Goal: Navigation & Orientation: Find specific page/section

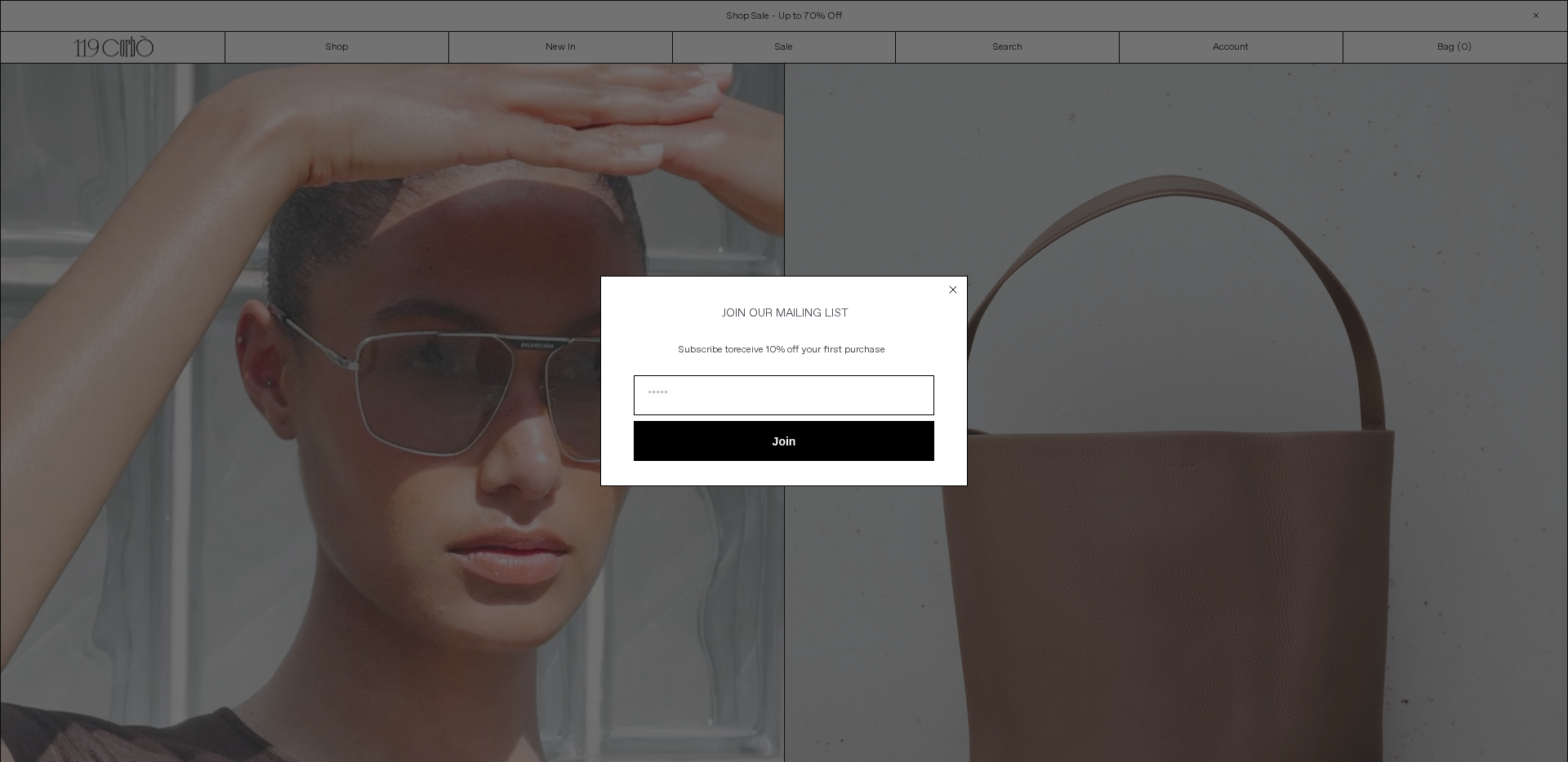
scroll to position [66, 0]
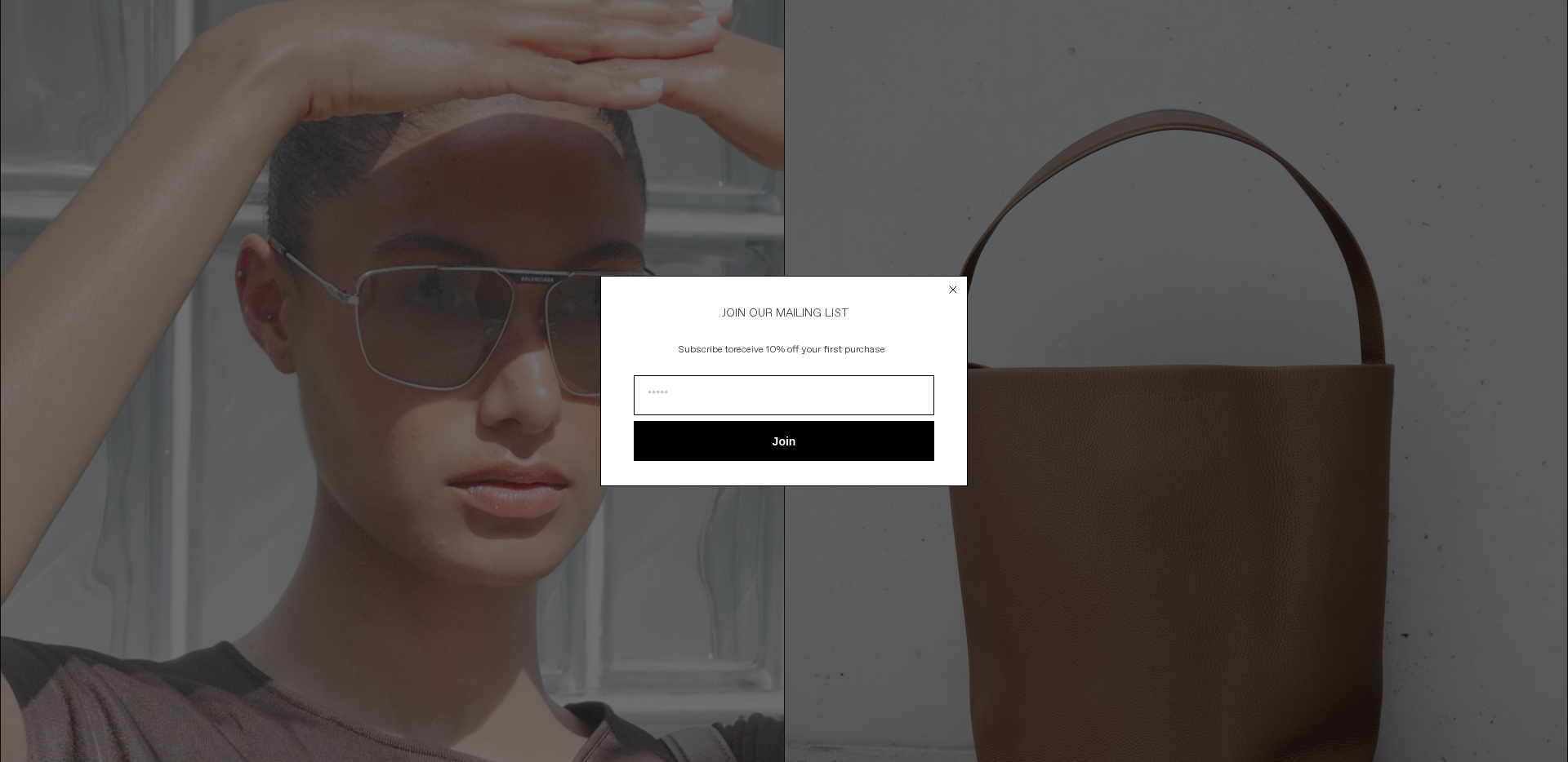
click at [954, 282] on circle "Close dialog" at bounding box center [953, 288] width 15 height 15
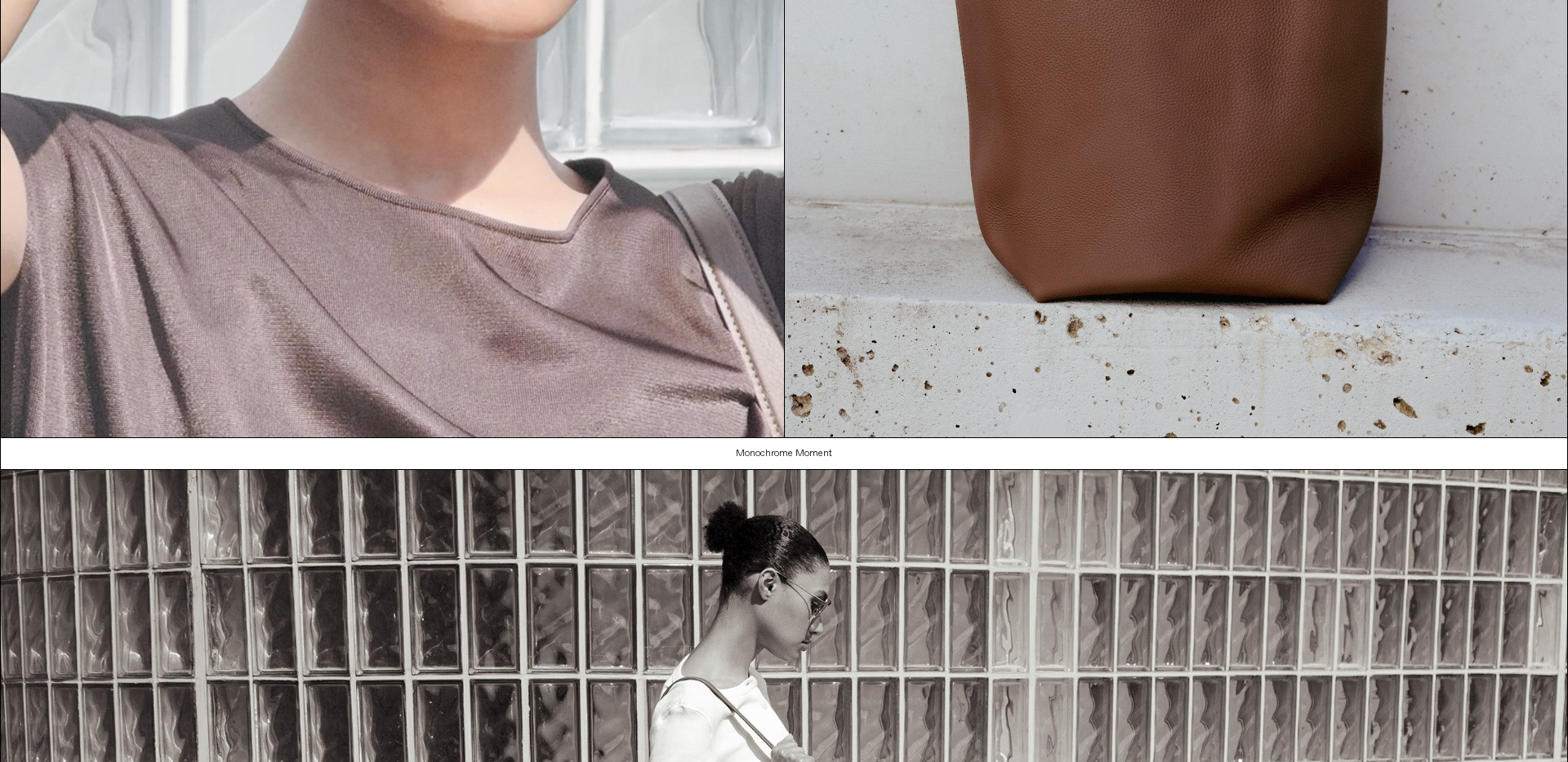
scroll to position [0, 0]
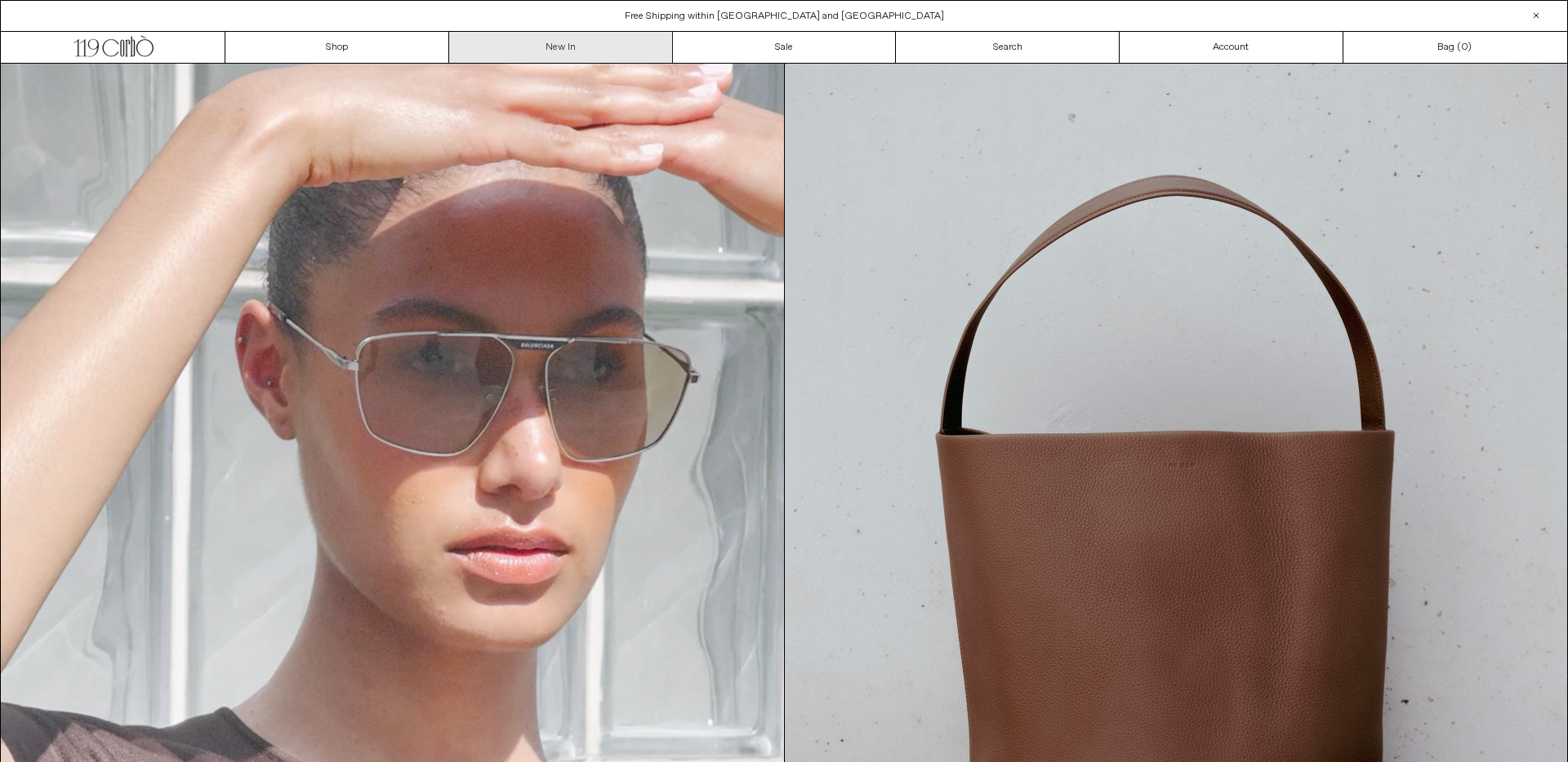
click at [541, 42] on link "New In" at bounding box center [561, 47] width 224 height 31
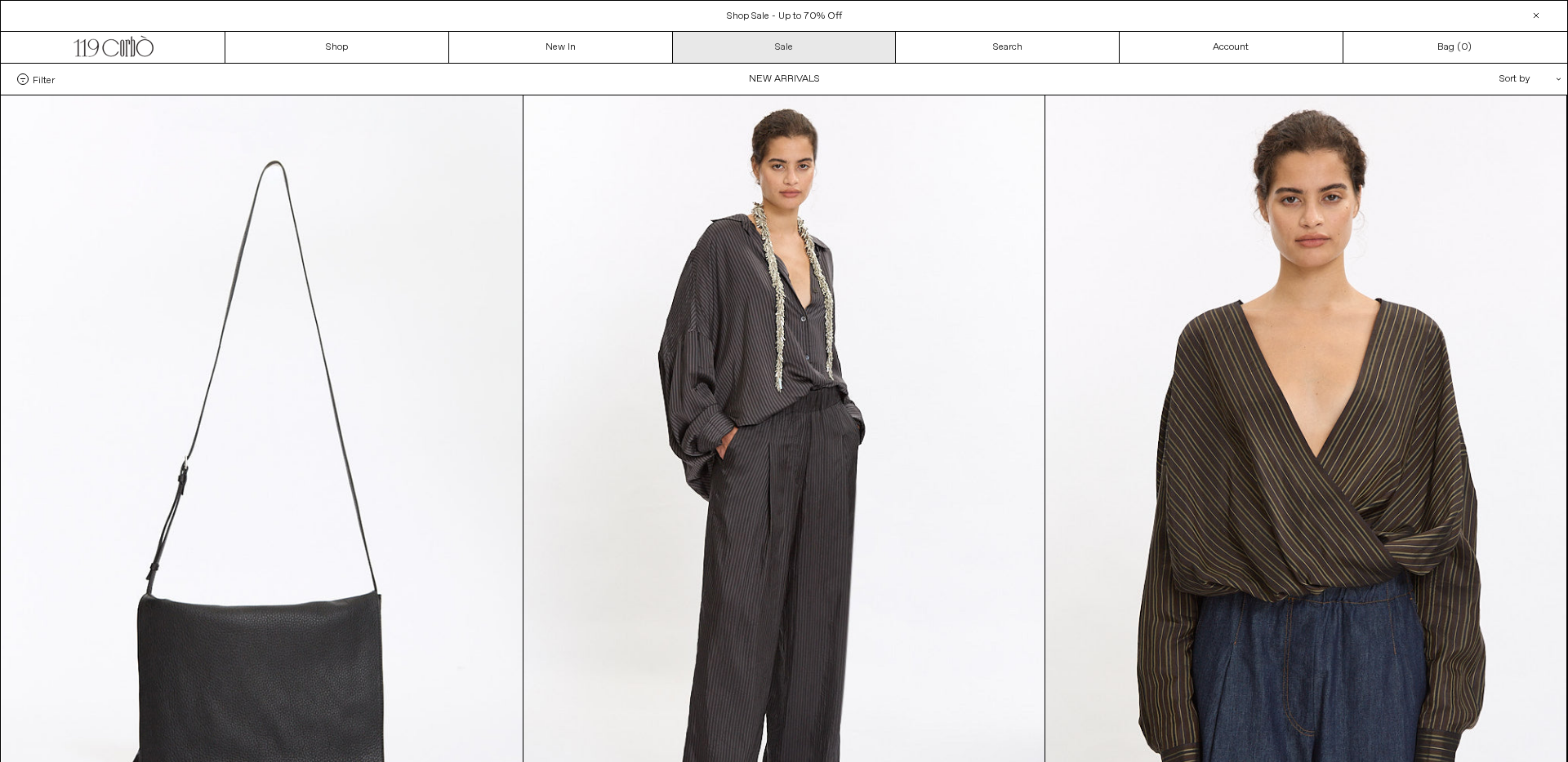
click at [788, 49] on link "Sale" at bounding box center [785, 47] width 224 height 31
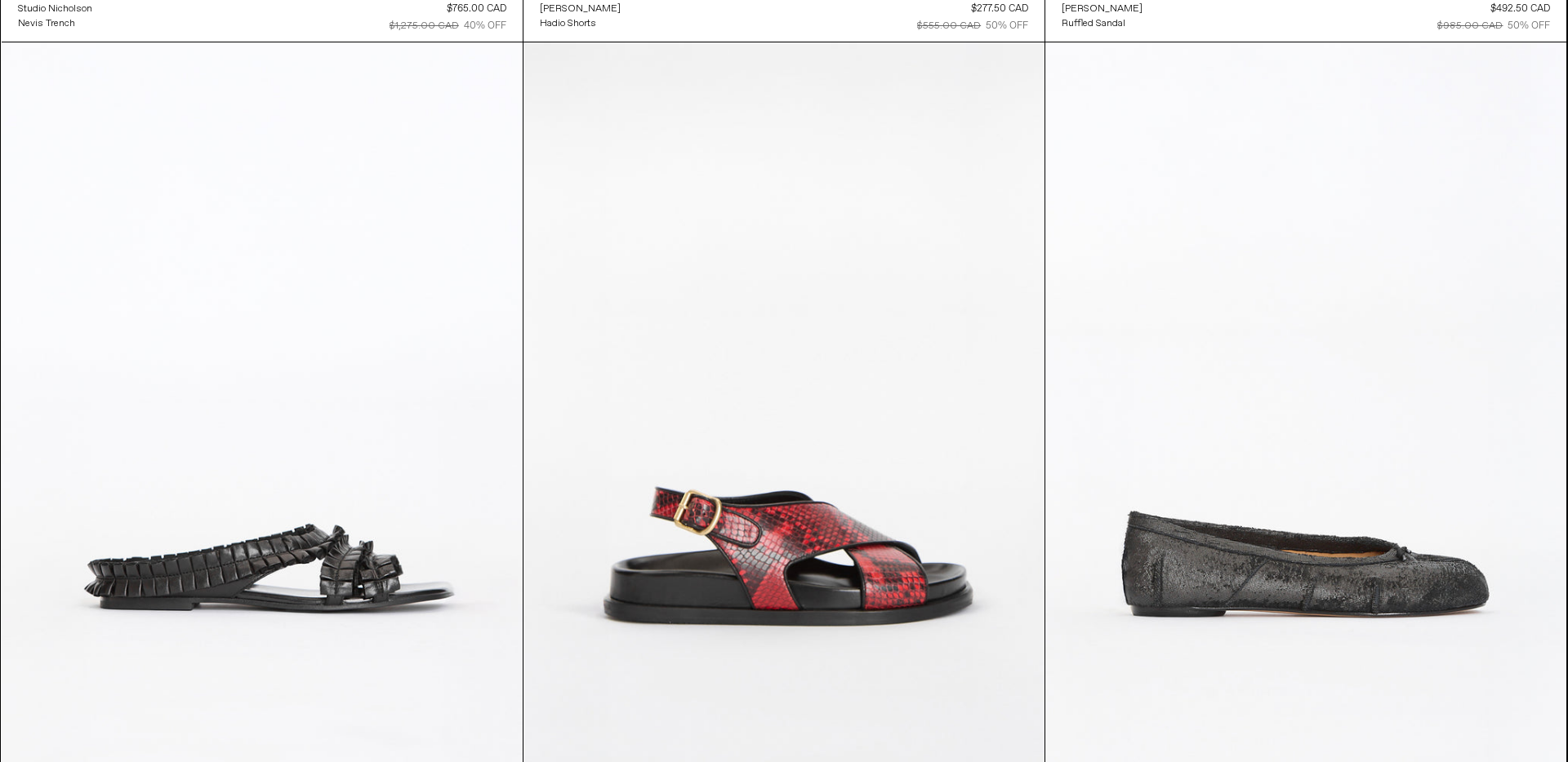
scroll to position [8561, 0]
